Goal: Task Accomplishment & Management: Use online tool/utility

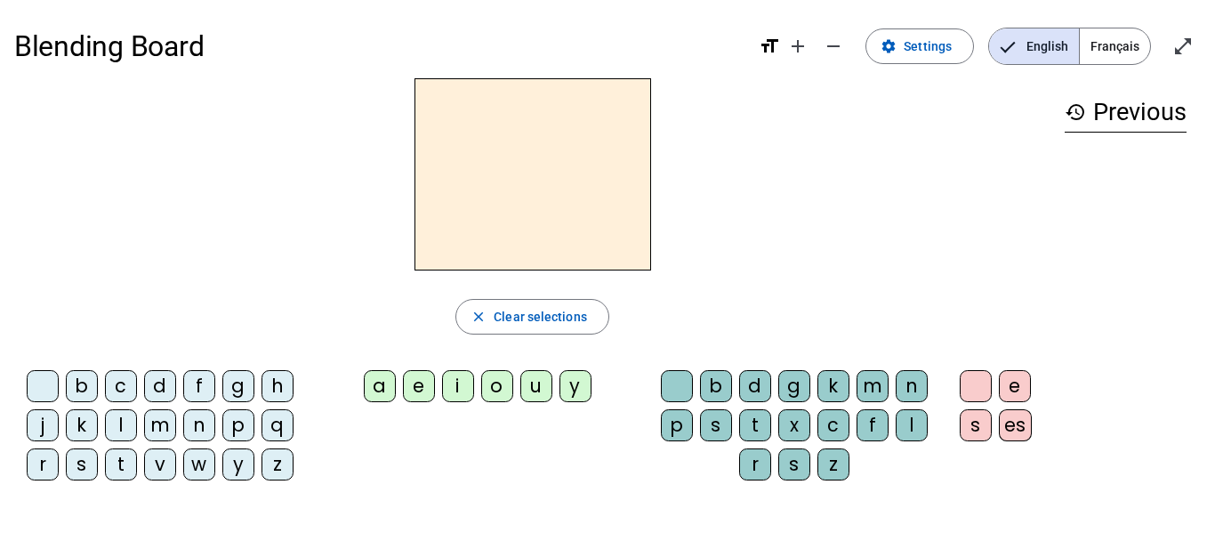
click at [1101, 44] on span "Français" at bounding box center [1115, 46] width 70 height 36
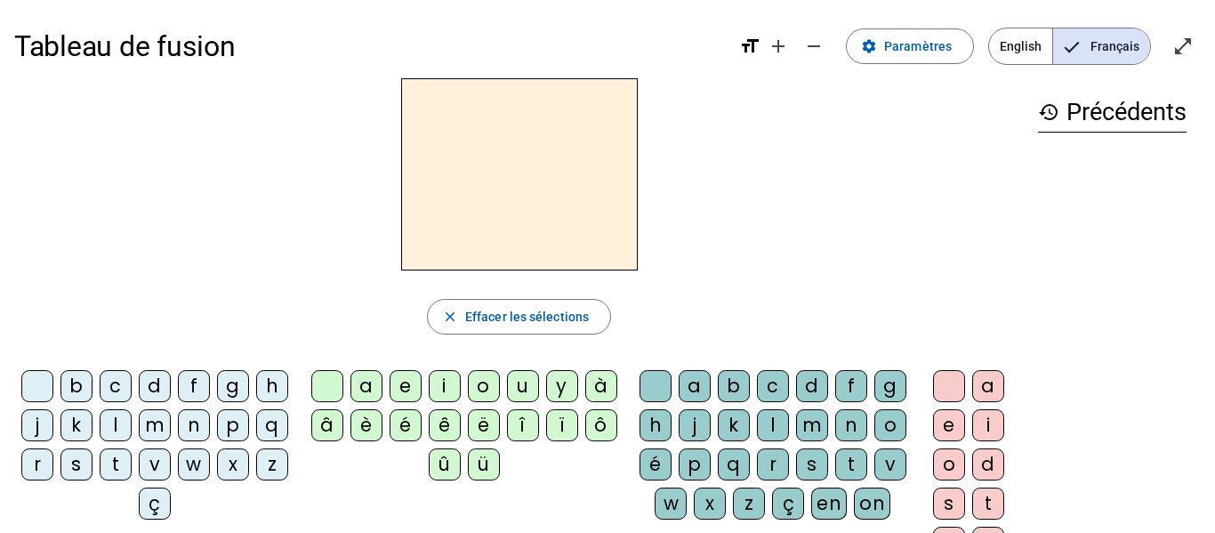
click at [171, 428] on div "m" at bounding box center [155, 425] width 32 height 32
click at [365, 395] on div "a" at bounding box center [367, 386] width 32 height 32
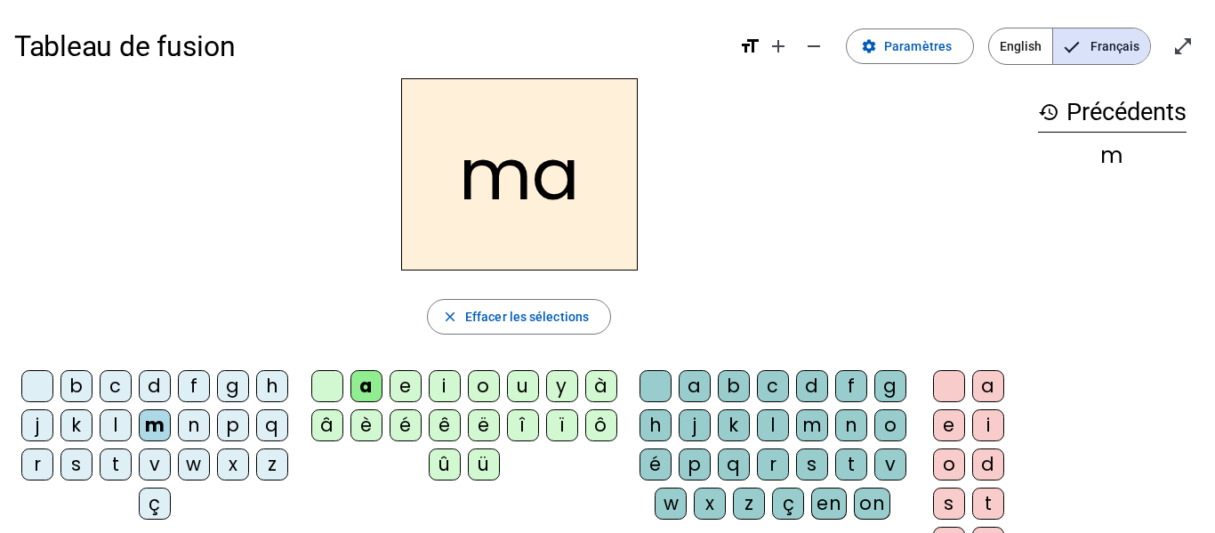
click at [171, 472] on div "v" at bounding box center [155, 464] width 32 height 32
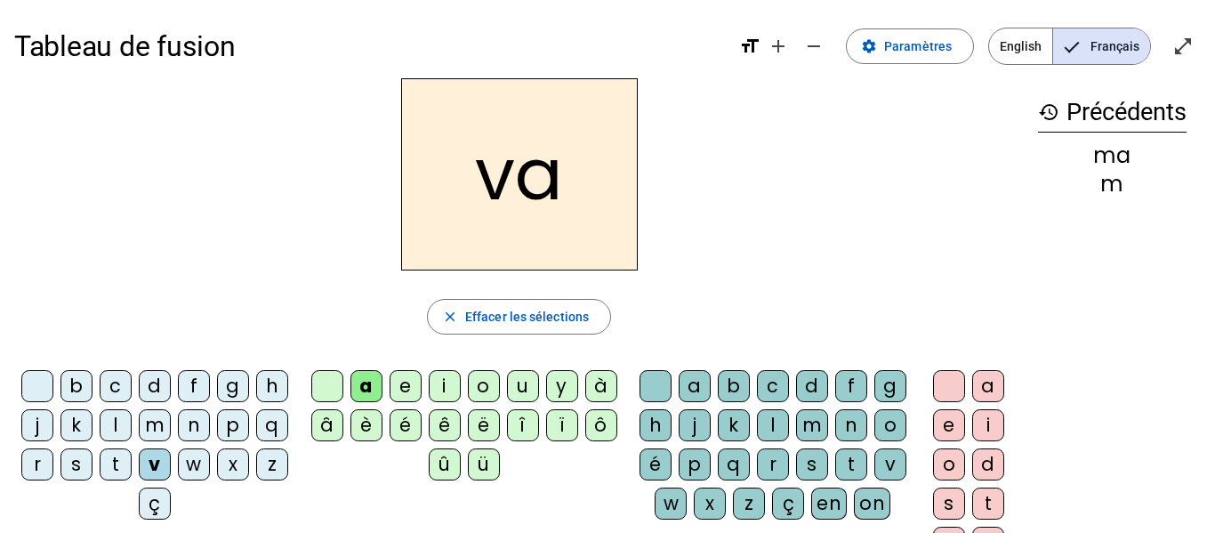
click at [132, 464] on div "t" at bounding box center [116, 464] width 32 height 32
click at [132, 425] on div "l" at bounding box center [116, 425] width 32 height 32
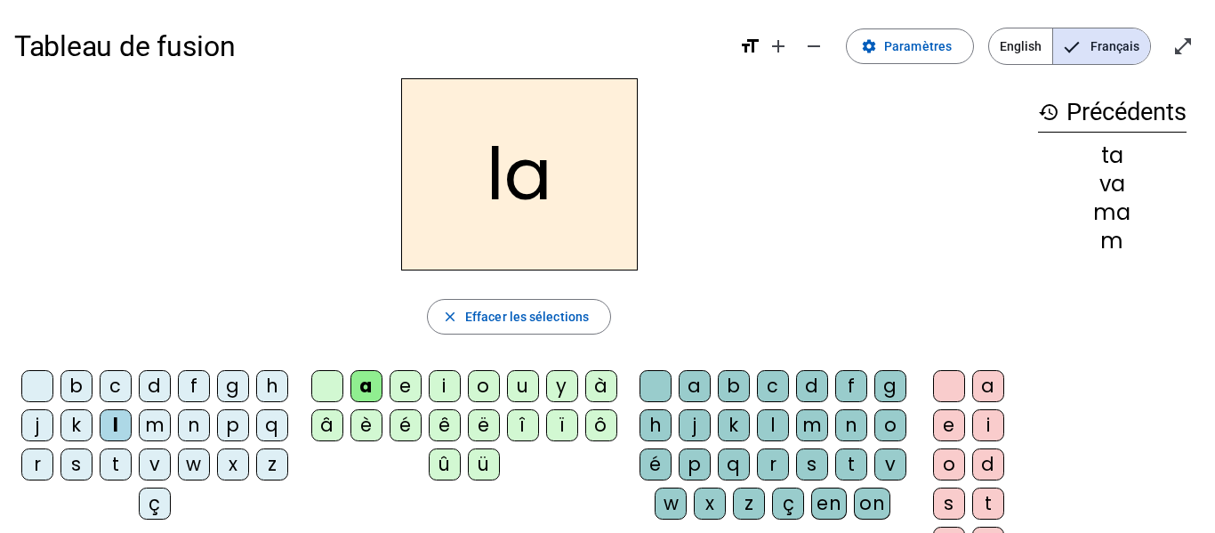
click at [405, 375] on div "e" at bounding box center [406, 386] width 32 height 32
click at [53, 429] on div "j" at bounding box center [37, 425] width 32 height 32
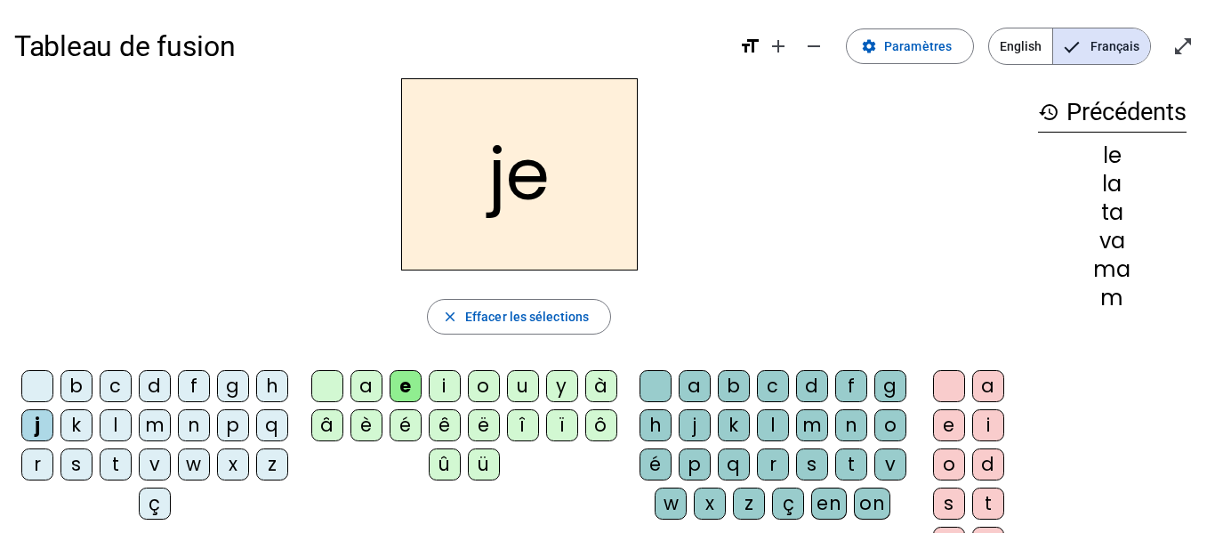
click at [210, 428] on div "n" at bounding box center [194, 425] width 32 height 32
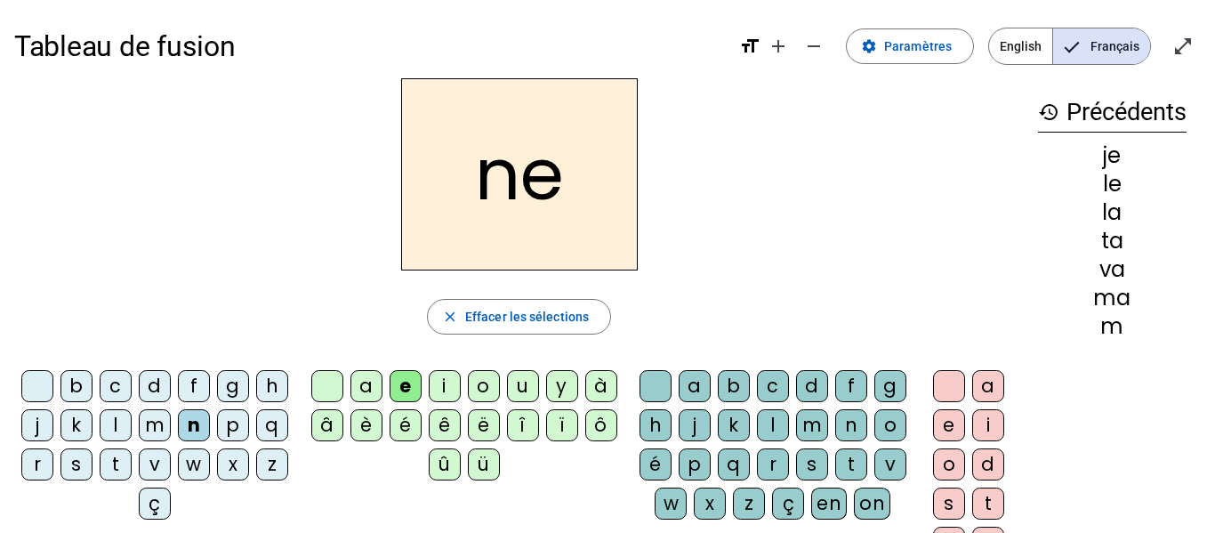
click at [171, 383] on div "d" at bounding box center [155, 386] width 32 height 32
click at [529, 391] on div "u" at bounding box center [523, 386] width 32 height 32
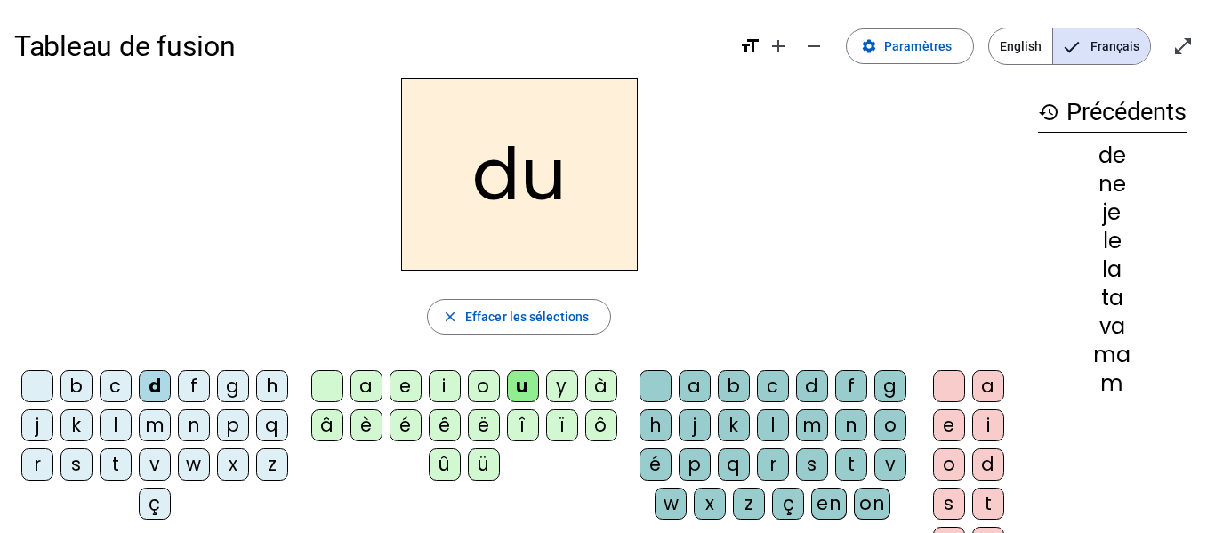
click at [132, 467] on div "t" at bounding box center [116, 464] width 32 height 32
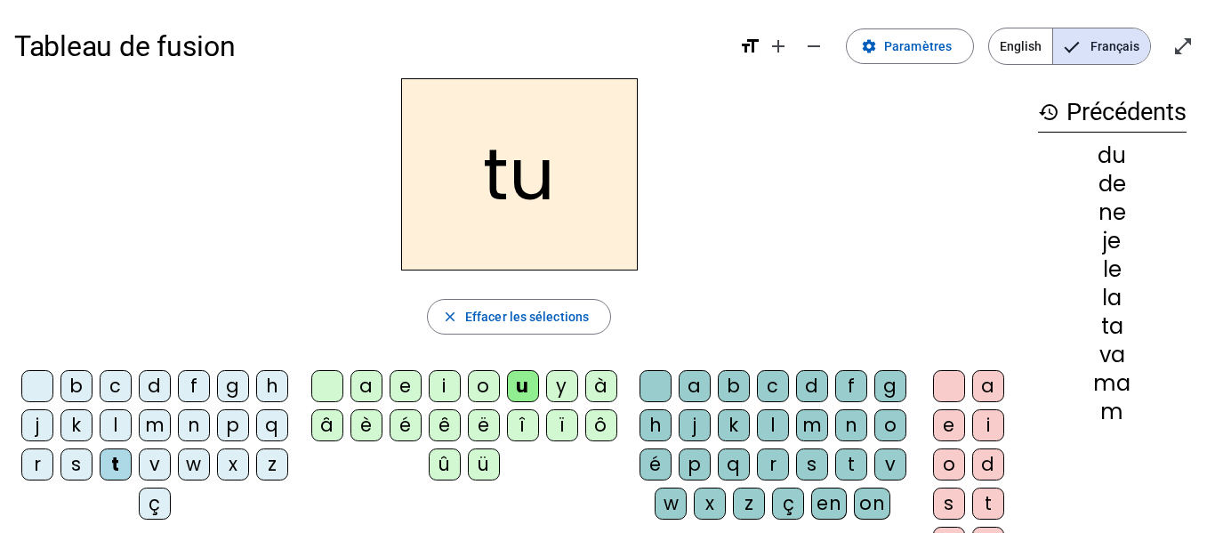
click at [93, 385] on div "b" at bounding box center [76, 386] width 32 height 32
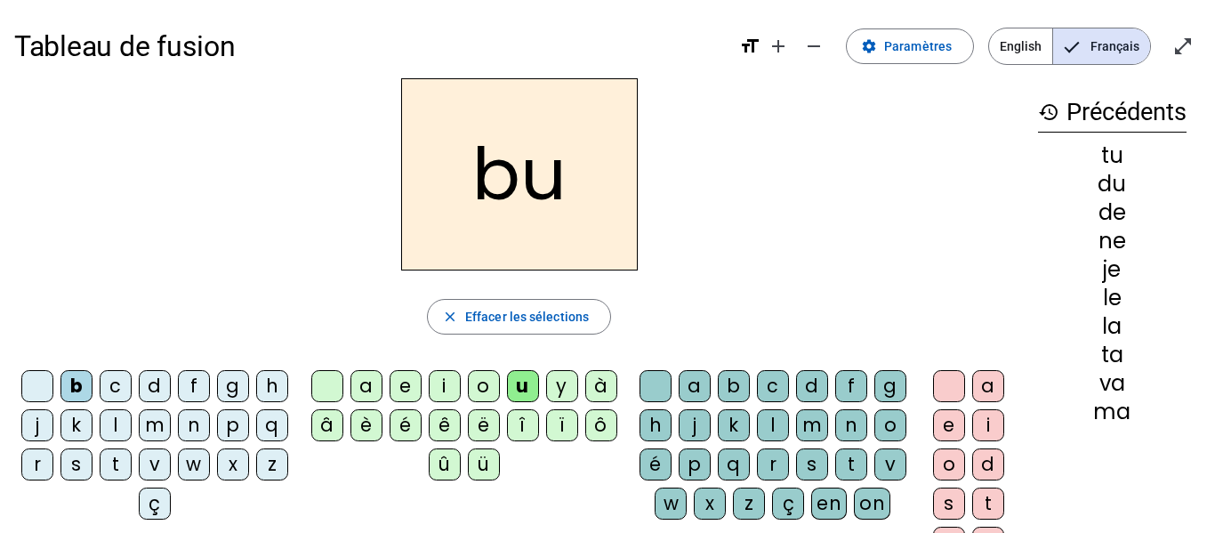
click at [796, 480] on div "s" at bounding box center [812, 464] width 32 height 32
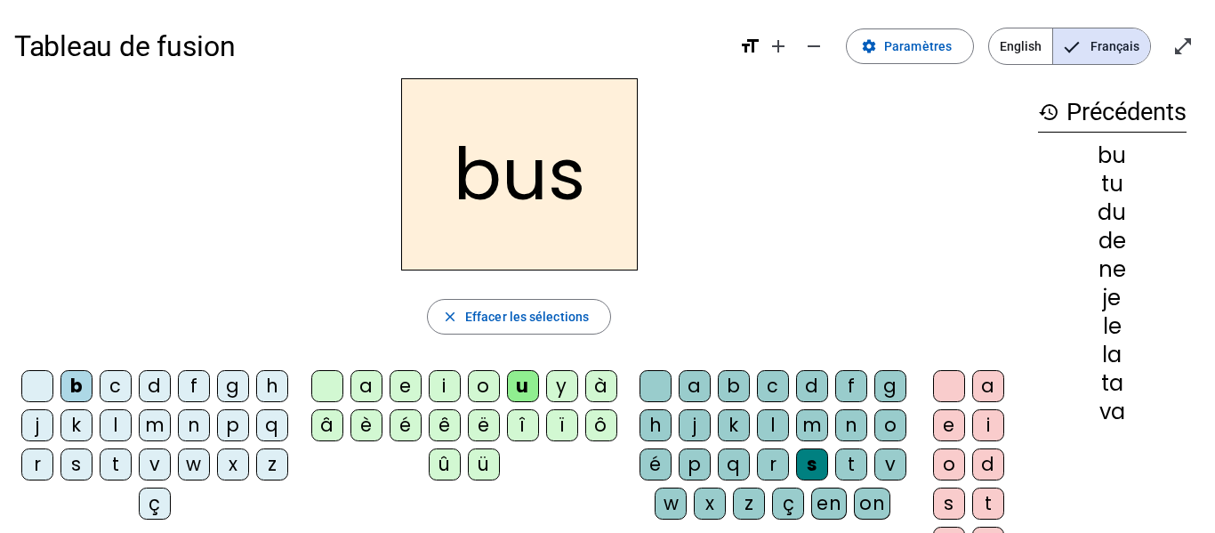
click at [247, 391] on div "g" at bounding box center [233, 386] width 32 height 32
